Goal: Information Seeking & Learning: Learn about a topic

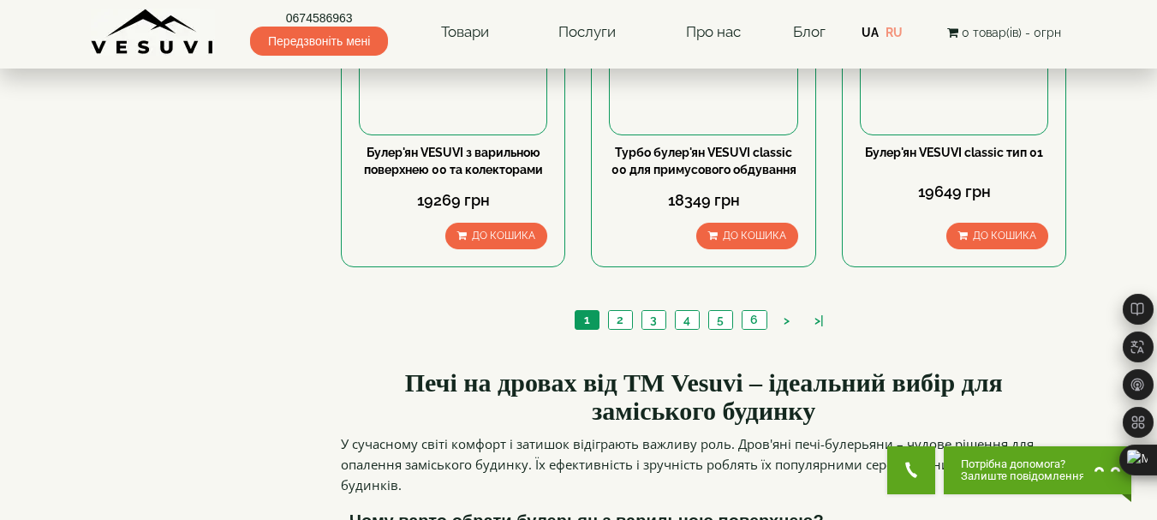
scroll to position [2140, 0]
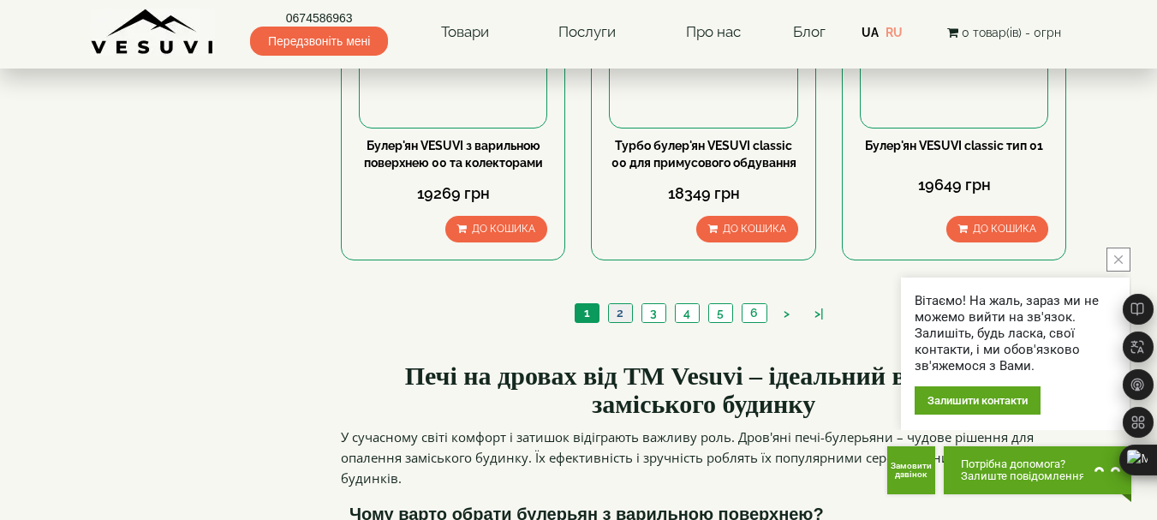
click at [620, 304] on link "2" at bounding box center [620, 313] width 24 height 18
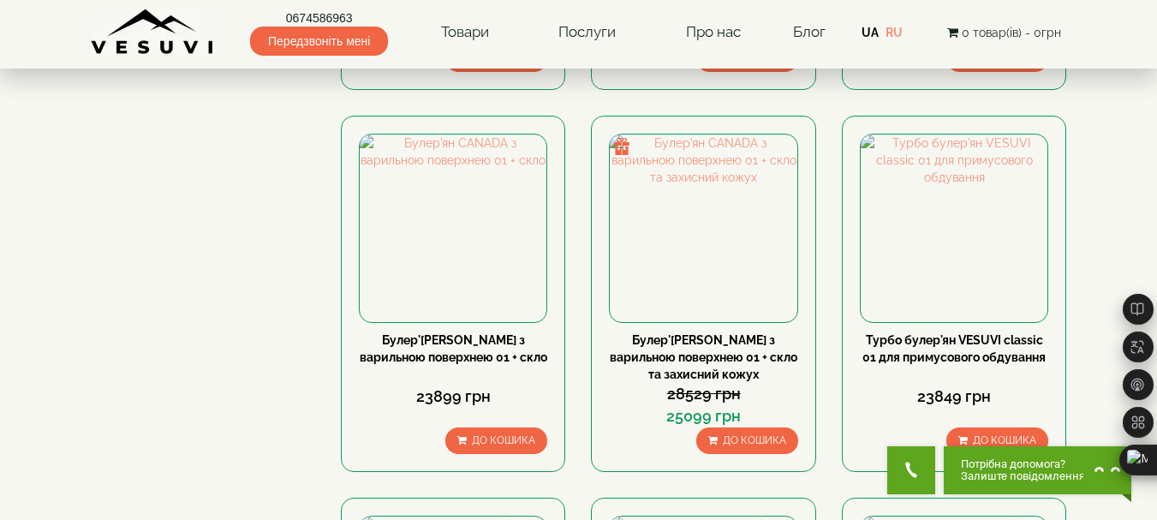
scroll to position [1370, 0]
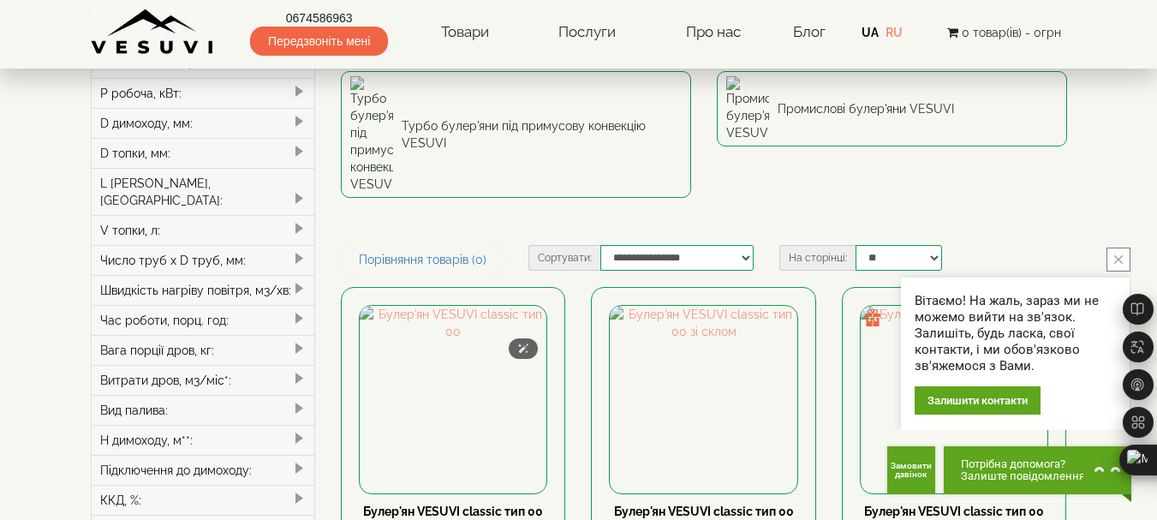
scroll to position [257, 0]
